Goal: Task Accomplishment & Management: Use online tool/utility

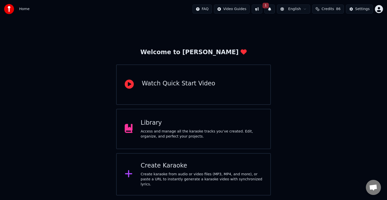
click at [235, 173] on div "Create Karaoke Create karaoke from audio or video files (MP3, MP4, and more), o…" at bounding box center [202, 174] width 122 height 25
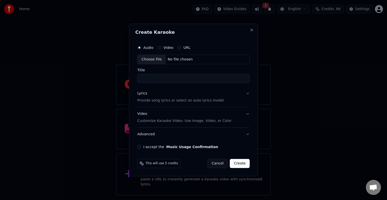
click at [153, 58] on div "Choose File" at bounding box center [152, 59] width 28 height 9
type input "**********"
click at [248, 93] on button "Lyrics Provide song lyrics or select an auto lyrics model" at bounding box center [193, 97] width 114 height 20
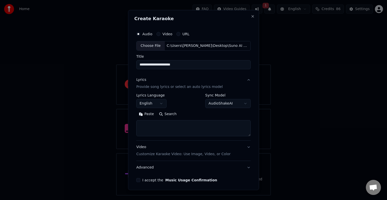
click at [164, 130] on textarea at bounding box center [193, 128] width 114 height 16
paste textarea "**********"
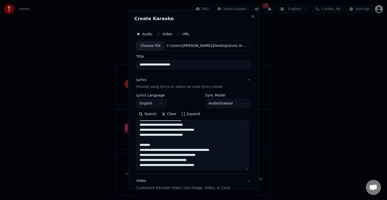
scroll to position [151, 0]
drag, startPoint x: 246, startPoint y: 134, endPoint x: 245, endPoint y: 167, distance: 33.8
click at [245, 167] on textarea at bounding box center [192, 145] width 112 height 50
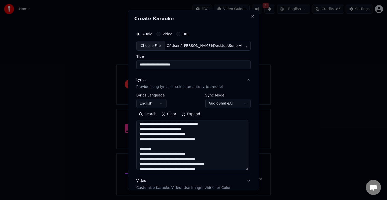
scroll to position [0, 0]
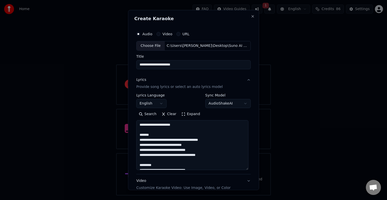
drag, startPoint x: 181, startPoint y: 126, endPoint x: 137, endPoint y: 127, distance: 43.1
click at [137, 127] on textarea at bounding box center [192, 145] width 112 height 50
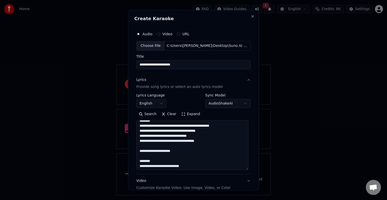
scroll to position [66, 0]
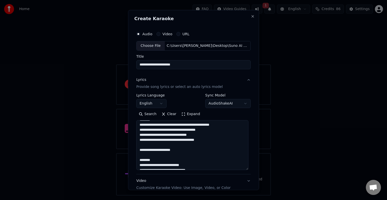
drag, startPoint x: 187, startPoint y: 150, endPoint x: 140, endPoint y: 149, distance: 46.7
click at [140, 149] on textarea at bounding box center [192, 145] width 112 height 50
drag, startPoint x: 146, startPoint y: 153, endPoint x: 137, endPoint y: 150, distance: 9.6
click at [137, 150] on textarea at bounding box center [192, 145] width 112 height 50
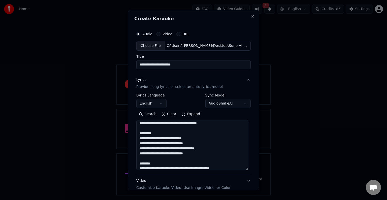
scroll to position [108, 0]
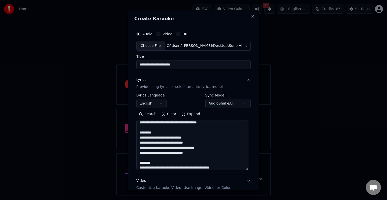
drag, startPoint x: 152, startPoint y: 132, endPoint x: 135, endPoint y: 133, distance: 16.4
click at [135, 133] on div "**********" at bounding box center [193, 122] width 119 height 191
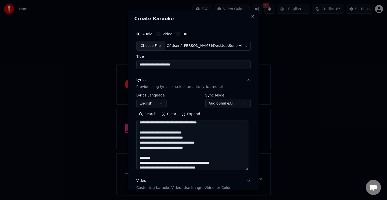
drag, startPoint x: 154, startPoint y: 157, endPoint x: 134, endPoint y: 158, distance: 20.4
click at [134, 158] on div "**********" at bounding box center [193, 122] width 119 height 191
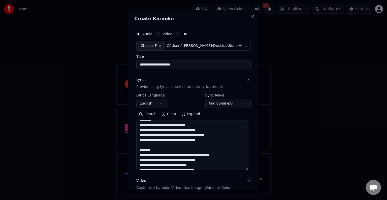
scroll to position [32, 0]
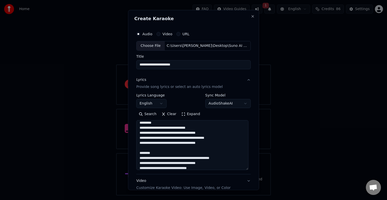
drag, startPoint x: 154, startPoint y: 152, endPoint x: 135, endPoint y: 153, distance: 19.2
click at [135, 153] on div "**********" at bounding box center [193, 122] width 119 height 191
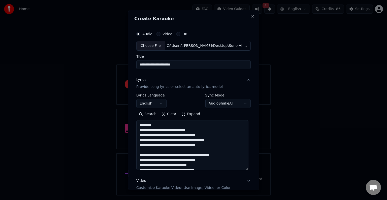
drag, startPoint x: 147, startPoint y: 124, endPoint x: 132, endPoint y: 125, distance: 14.2
click at [132, 125] on div "**********" at bounding box center [193, 100] width 131 height 180
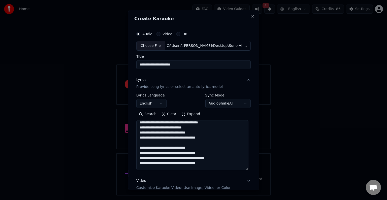
scroll to position [0, 0]
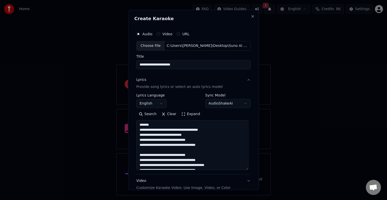
drag, startPoint x: 152, startPoint y: 125, endPoint x: 134, endPoint y: 124, distance: 17.7
click at [134, 124] on div "**********" at bounding box center [193, 122] width 119 height 191
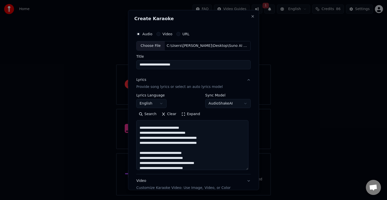
scroll to position [101, 0]
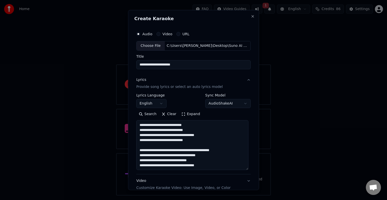
type textarea "**********"
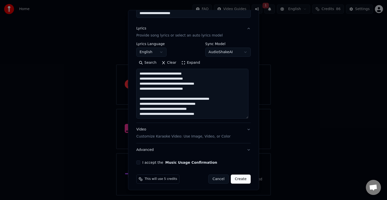
scroll to position [53, 0]
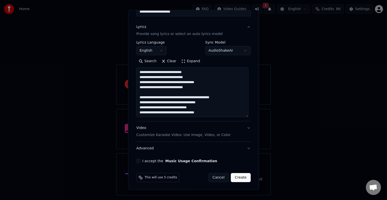
click at [245, 127] on button "Video Customize Karaoke Video: Use Image, Video, or Color" at bounding box center [193, 132] width 114 height 20
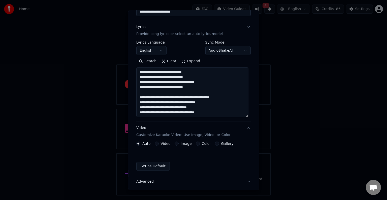
scroll to position [6, 0]
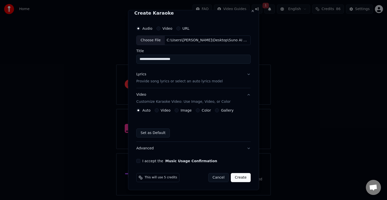
click at [175, 110] on button "Image" at bounding box center [177, 110] width 4 height 4
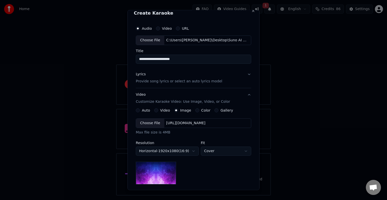
click at [151, 122] on div "Choose File" at bounding box center [150, 123] width 28 height 9
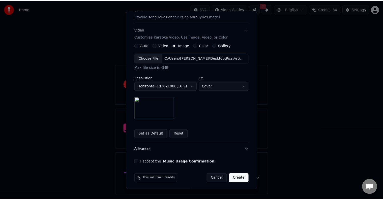
scroll to position [72, 0]
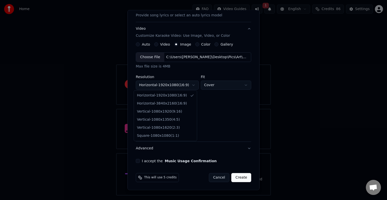
click at [193, 84] on body "**********" at bounding box center [193, 98] width 387 height 196
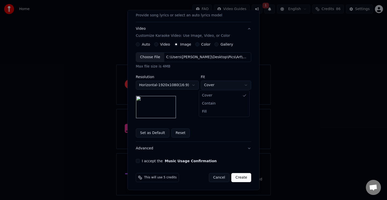
click at [236, 87] on body "**********" at bounding box center [193, 98] width 387 height 196
click at [234, 86] on body "**********" at bounding box center [193, 98] width 387 height 196
click at [227, 86] on body "**********" at bounding box center [193, 98] width 387 height 196
click at [224, 85] on body "**********" at bounding box center [193, 98] width 387 height 196
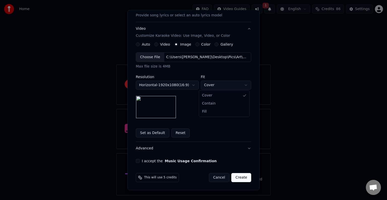
click at [217, 85] on body "**********" at bounding box center [193, 98] width 387 height 196
select select "****"
drag, startPoint x: 257, startPoint y: 103, endPoint x: 257, endPoint y: 118, distance: 15.6
click at [257, 118] on div "**********" at bounding box center [194, 100] width 132 height 180
click at [136, 162] on button "I accept the Music Usage Confirmation" at bounding box center [138, 161] width 4 height 4
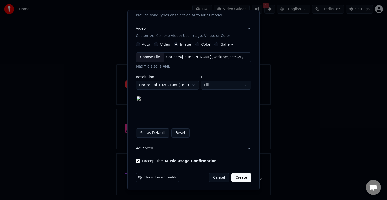
click at [239, 174] on button "Create" at bounding box center [241, 177] width 20 height 9
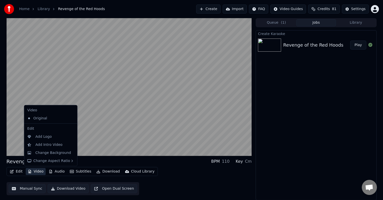
click at [35, 170] on button "Video" at bounding box center [36, 171] width 20 height 7
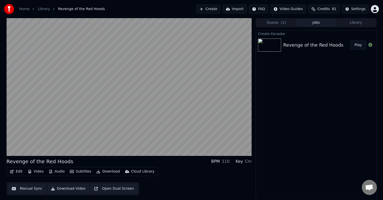
click at [194, 183] on div "Edit Video Audio Subtitles Download Cloud Library Manual Sync Download Video Op…" at bounding box center [129, 181] width 245 height 28
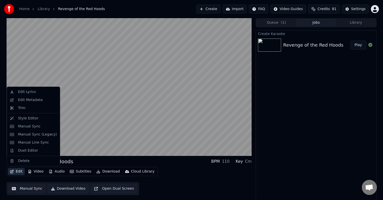
click at [16, 171] on button "Edit" at bounding box center [16, 171] width 17 height 7
click at [40, 100] on div "Edit Metadata" at bounding box center [37, 100] width 39 height 5
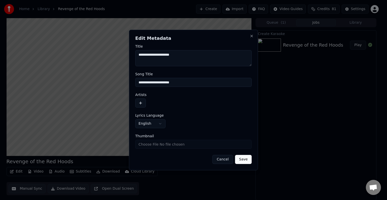
click at [223, 159] on button "Cancel" at bounding box center [223, 159] width 20 height 9
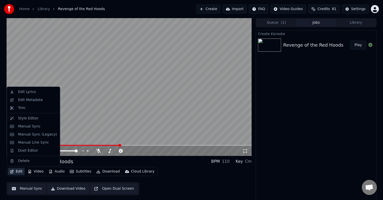
click at [18, 169] on button "Edit" at bounding box center [16, 171] width 17 height 7
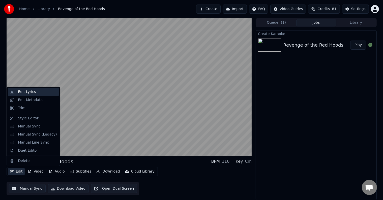
click at [42, 92] on div "Edit Lyrics" at bounding box center [37, 92] width 39 height 5
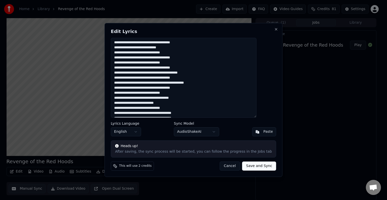
click at [222, 165] on button "Cancel" at bounding box center [230, 166] width 20 height 9
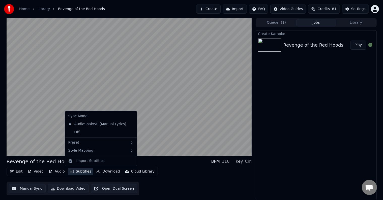
click at [80, 172] on button "Subtitles" at bounding box center [80, 171] width 25 height 7
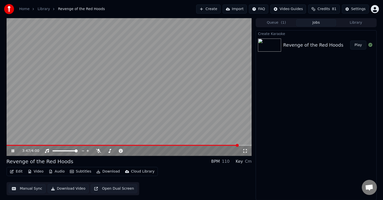
click at [77, 166] on div "Revenge of the Red Hoods BPM 110 Key Cm Edit Video Audio Subtitles Download Clo…" at bounding box center [129, 176] width 245 height 37
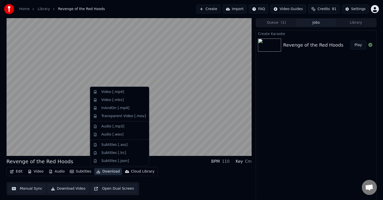
click at [105, 172] on button "Download" at bounding box center [108, 171] width 28 height 7
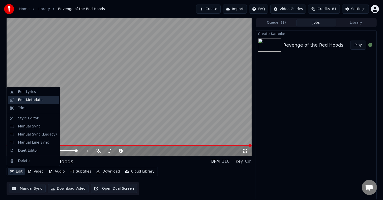
click at [34, 100] on div "Edit Metadata" at bounding box center [30, 100] width 25 height 5
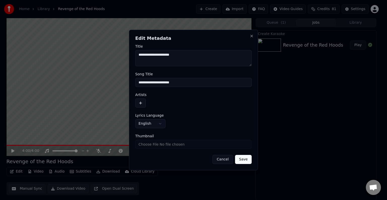
click at [216, 85] on input "**********" at bounding box center [193, 82] width 116 height 9
click at [222, 159] on button "Cancel" at bounding box center [223, 159] width 20 height 9
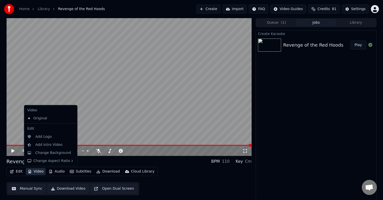
click at [35, 171] on button "Video" at bounding box center [36, 171] width 20 height 7
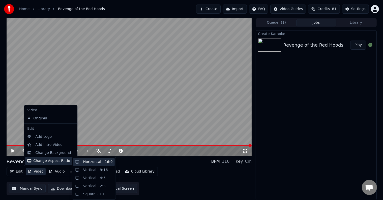
click at [77, 162] on div "Horizontal - 16:9" at bounding box center [94, 162] width 42 height 8
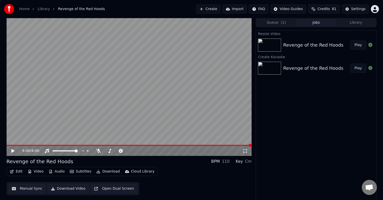
click at [300, 72] on div "Revenge of the Red Hoods Play" at bounding box center [316, 68] width 120 height 17
click at [301, 34] on div "Resize Video" at bounding box center [316, 34] width 120 height 6
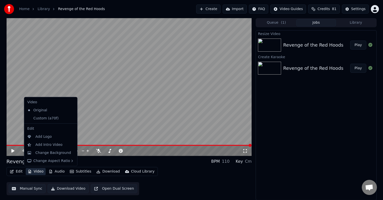
click at [39, 171] on button "Video" at bounding box center [36, 171] width 20 height 7
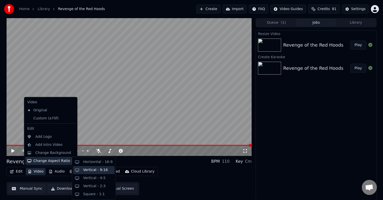
click at [89, 169] on div "Vertical - 9:16" at bounding box center [95, 170] width 25 height 5
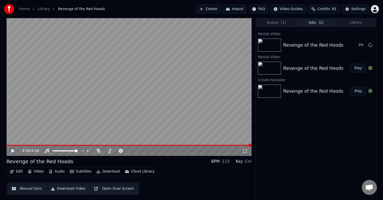
click at [301, 99] on div "Revenge of the Red Hoods Play" at bounding box center [316, 91] width 120 height 17
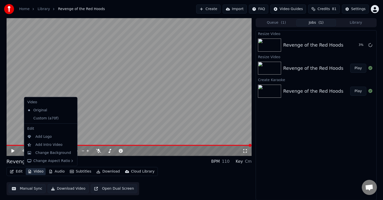
click at [37, 170] on button "Video" at bounding box center [36, 171] width 20 height 7
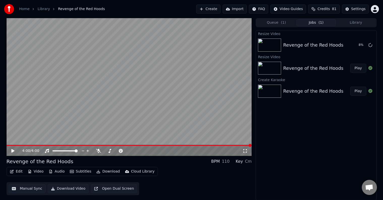
click at [306, 59] on div "Resize Video" at bounding box center [316, 57] width 120 height 6
click at [306, 80] on div "Create Karaoke" at bounding box center [316, 80] width 120 height 6
click at [295, 35] on div "Resize Video" at bounding box center [316, 34] width 120 height 6
click at [35, 171] on button "Video" at bounding box center [36, 171] width 20 height 7
click at [288, 145] on div "Resize Video Revenge of the Red Hoods 17 % Resize Video Revenge of the Red Hood…" at bounding box center [316, 115] width 121 height 170
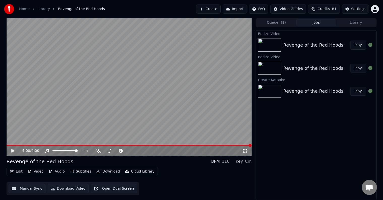
click at [303, 47] on div "Revenge of the Red Hoods" at bounding box center [313, 45] width 60 height 7
click at [303, 57] on div "Resize Video" at bounding box center [316, 57] width 120 height 6
click at [303, 34] on div "Resize Video" at bounding box center [316, 34] width 120 height 6
click at [306, 56] on div "Resize Video" at bounding box center [316, 57] width 120 height 6
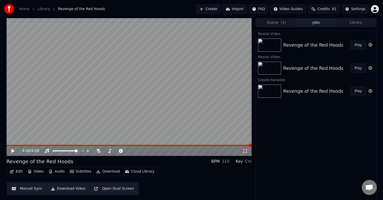
click at [304, 81] on div "Create Karaoke" at bounding box center [316, 80] width 120 height 6
click at [308, 36] on div "Resize Video" at bounding box center [316, 34] width 120 height 6
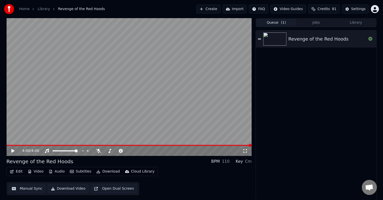
click at [276, 22] on button "Queue ( 1 )" at bounding box center [276, 22] width 40 height 7
click at [288, 34] on div "Revenge of the Red Hoods" at bounding box center [316, 39] width 120 height 17
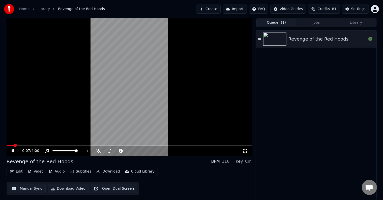
click at [77, 92] on video at bounding box center [129, 87] width 245 height 138
click at [315, 22] on button "Jobs" at bounding box center [316, 22] width 40 height 7
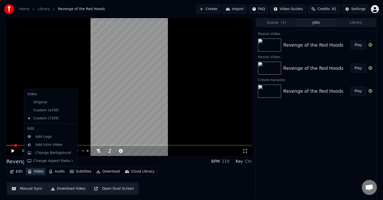
click at [38, 171] on button "Video" at bounding box center [36, 171] width 20 height 7
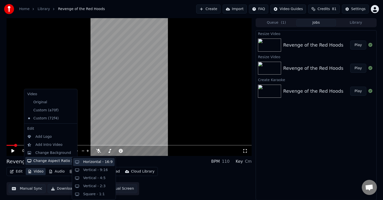
click at [91, 164] on div "Horizontal - 16:9" at bounding box center [98, 162] width 30 height 5
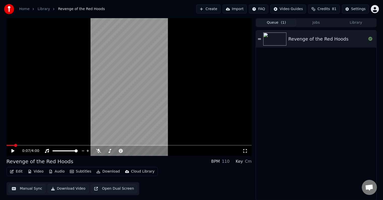
click at [282, 20] on span "( 1 )" at bounding box center [283, 22] width 5 height 5
click at [291, 33] on div "Revenge of the Red Hoods" at bounding box center [316, 39] width 120 height 17
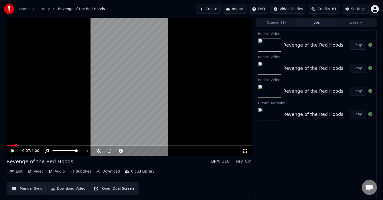
click at [319, 20] on button "Jobs" at bounding box center [316, 22] width 40 height 7
click at [320, 40] on div "Revenge of the Red Hoods Play" at bounding box center [316, 45] width 120 height 17
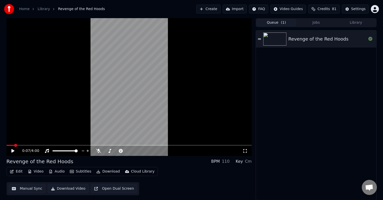
click at [281, 21] on span "( 1 )" at bounding box center [283, 22] width 5 height 5
click at [294, 37] on div "Revenge of the Red Hoods" at bounding box center [318, 39] width 60 height 7
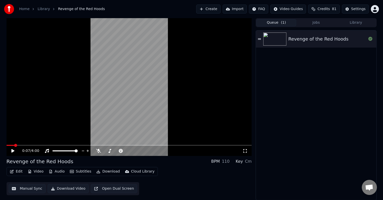
click at [14, 152] on icon at bounding box center [17, 151] width 12 height 4
click at [14, 152] on icon at bounding box center [13, 151] width 3 height 3
click at [308, 40] on div "Revenge of the Red Hoods" at bounding box center [318, 39] width 60 height 7
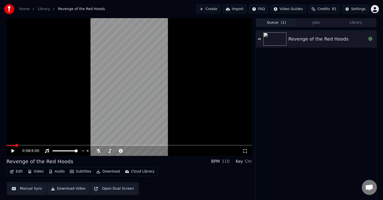
click at [308, 40] on div "Revenge of the Red Hoods" at bounding box center [318, 39] width 60 height 7
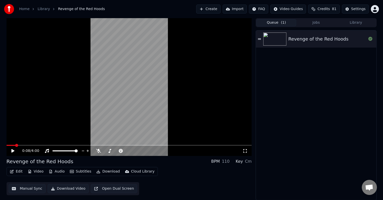
click at [259, 38] on icon at bounding box center [259, 39] width 3 height 4
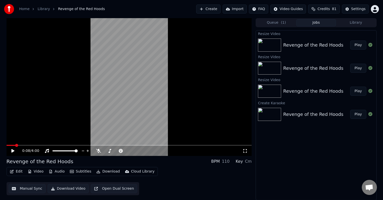
click at [317, 21] on button "Jobs" at bounding box center [316, 22] width 40 height 7
click at [304, 42] on div "Revenge of the Red Hoods" at bounding box center [313, 45] width 60 height 7
click at [358, 47] on button "Play" at bounding box center [358, 45] width 16 height 9
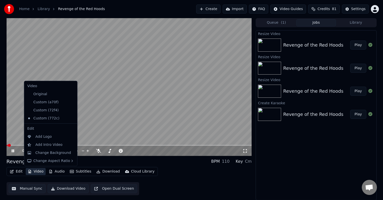
click at [34, 172] on button "Video" at bounding box center [36, 171] width 20 height 7
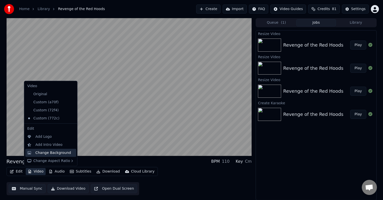
click at [50, 153] on div "Change Background" at bounding box center [53, 153] width 36 height 5
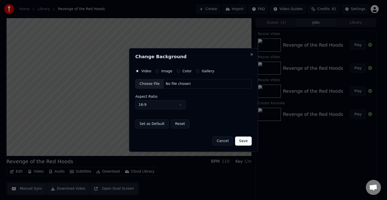
click at [150, 81] on div "Choose File" at bounding box center [150, 83] width 28 height 9
click at [158, 71] on button "Image" at bounding box center [157, 71] width 4 height 4
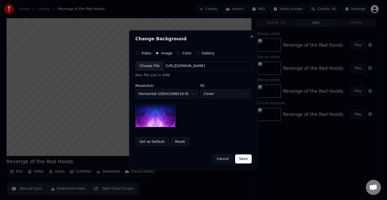
click at [216, 92] on body "**********" at bounding box center [191, 100] width 383 height 200
click at [150, 69] on div "Choose File" at bounding box center [150, 66] width 28 height 9
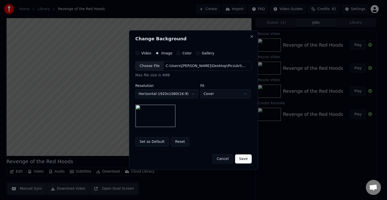
click at [244, 162] on button "Save" at bounding box center [243, 159] width 17 height 9
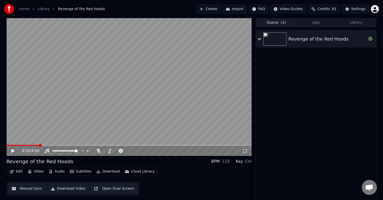
click at [281, 24] on span "( 1 )" at bounding box center [283, 22] width 5 height 5
click at [300, 36] on div "Revenge of the Red Hoods" at bounding box center [318, 39] width 60 height 7
click at [13, 149] on div "3:59 / 4:00" at bounding box center [129, 151] width 241 height 5
click at [11, 151] on icon at bounding box center [12, 151] width 3 height 4
click at [71, 187] on button "Download Video" at bounding box center [68, 188] width 41 height 9
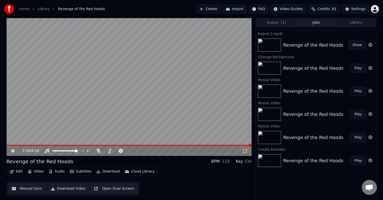
click at [346, 46] on div "Revenge of the Red Hoods" at bounding box center [315, 45] width 65 height 7
click at [356, 44] on button "Show" at bounding box center [357, 45] width 18 height 9
click at [15, 151] on icon at bounding box center [17, 151] width 12 height 4
